Goal: Information Seeking & Learning: Learn about a topic

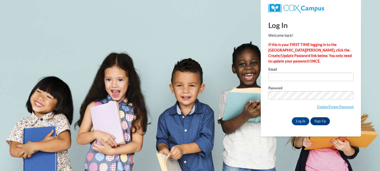
click at [321, 79] on input "Email" at bounding box center [310, 77] width 85 height 9
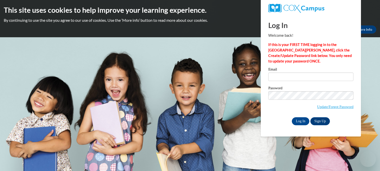
type input "shaylee.blanton27@buckeyehillscc.net"
click at [326, 89] on label "Password" at bounding box center [310, 88] width 85 height 5
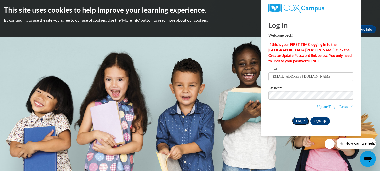
click at [302, 119] on input "Log In" at bounding box center [300, 121] width 18 height 8
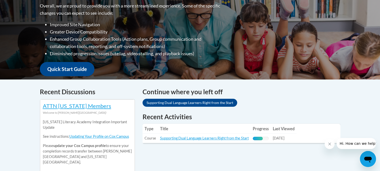
scroll to position [138, 0]
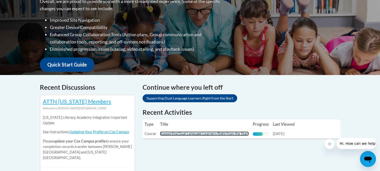
click at [232, 133] on link "Supporting Dual Language Learners Right from the Start" at bounding box center [204, 134] width 89 height 4
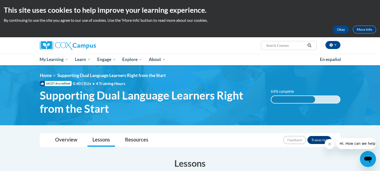
click at [371, 31] on link "More Info" at bounding box center [364, 30] width 24 height 8
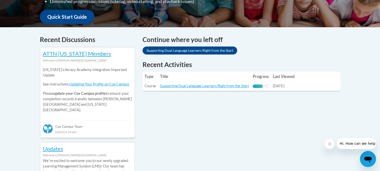
scroll to position [186, 0]
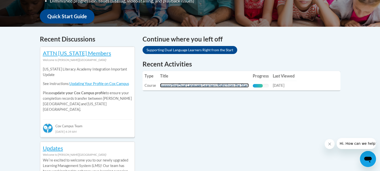
click at [225, 84] on link "Supporting Dual Language Learners Right from the Start" at bounding box center [204, 85] width 89 height 4
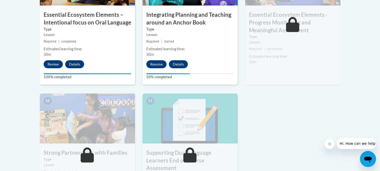
scroll to position [509, 0]
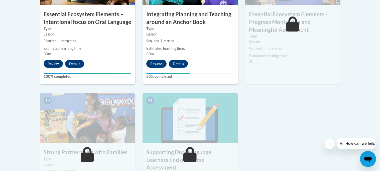
click at [153, 58] on div "8 Integrating Planning and Teaching around an Anchor Book Type Lesson Required …" at bounding box center [189, 19] width 95 height 129
click at [157, 61] on button "Resume" at bounding box center [156, 64] width 20 height 8
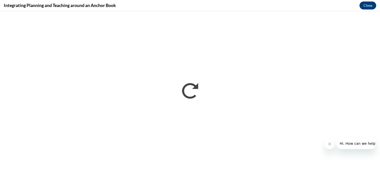
scroll to position [0, 0]
